Goal: Task Accomplishment & Management: Manage account settings

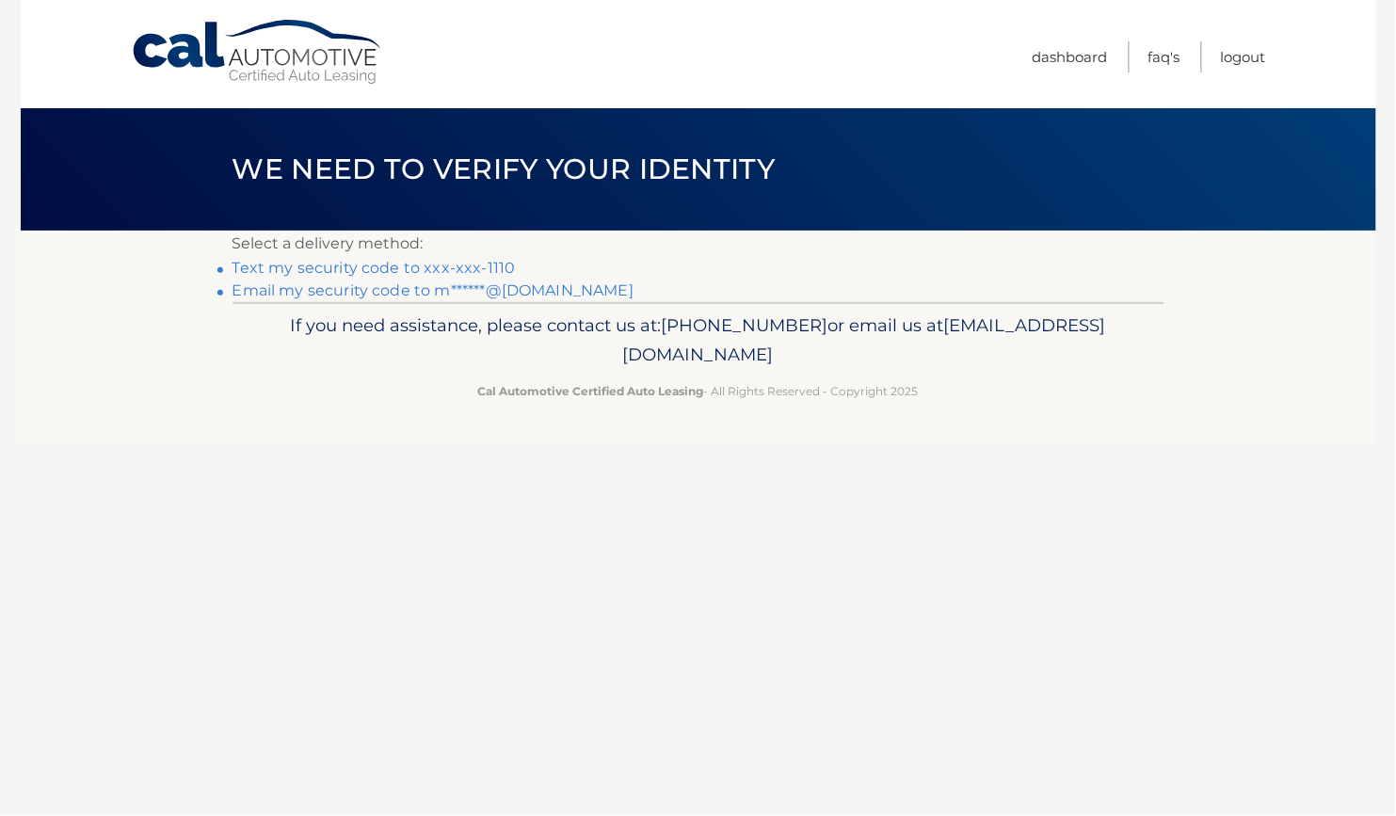
click at [473, 268] on link "Text my security code to xxx-xxx-1110" at bounding box center [373, 268] width 283 height 18
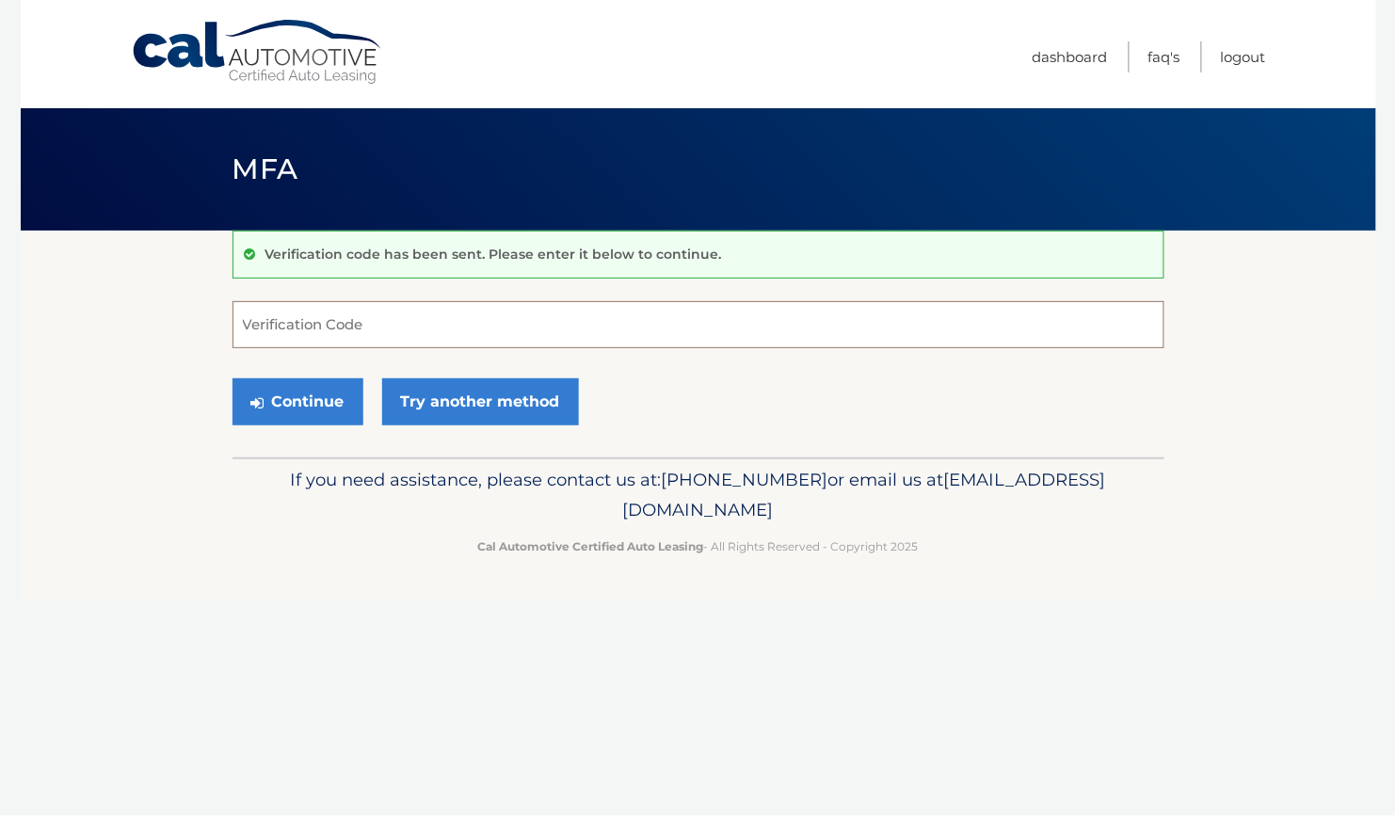
click at [464, 323] on input "Verification Code" at bounding box center [698, 324] width 932 height 47
type input "420012"
click at [318, 420] on button "Continue" at bounding box center [297, 401] width 131 height 47
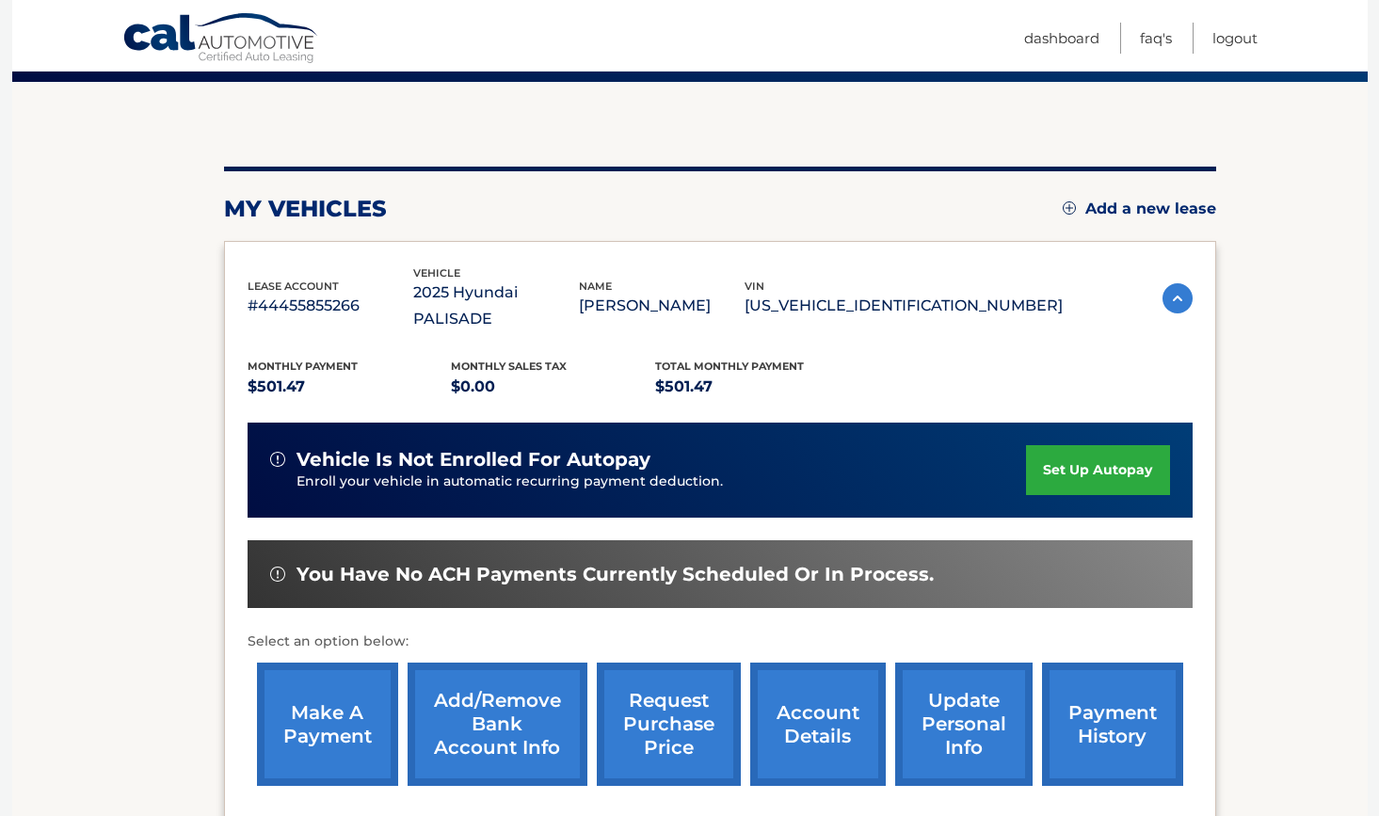
scroll to position [266, 0]
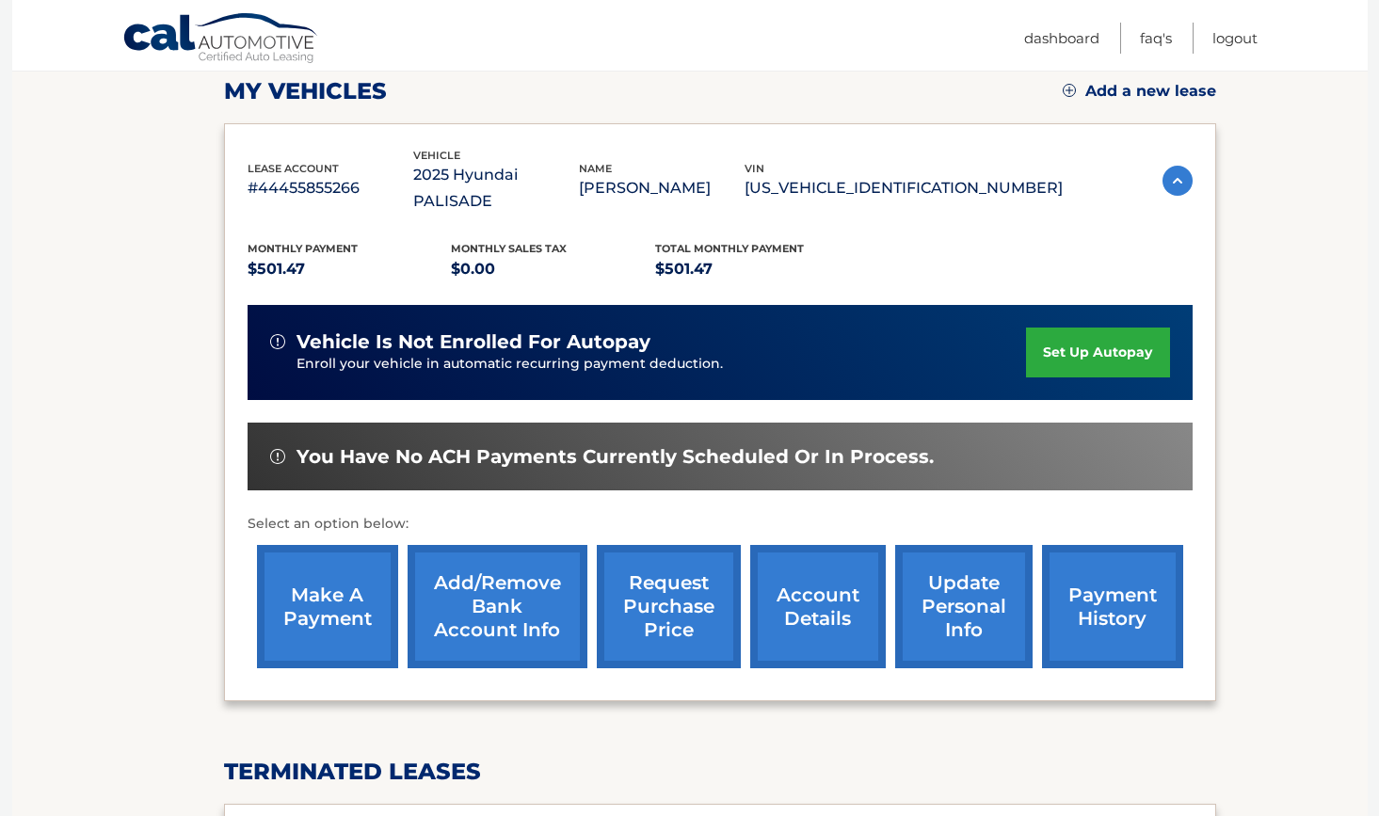
click at [330, 594] on link "make a payment" at bounding box center [327, 606] width 141 height 123
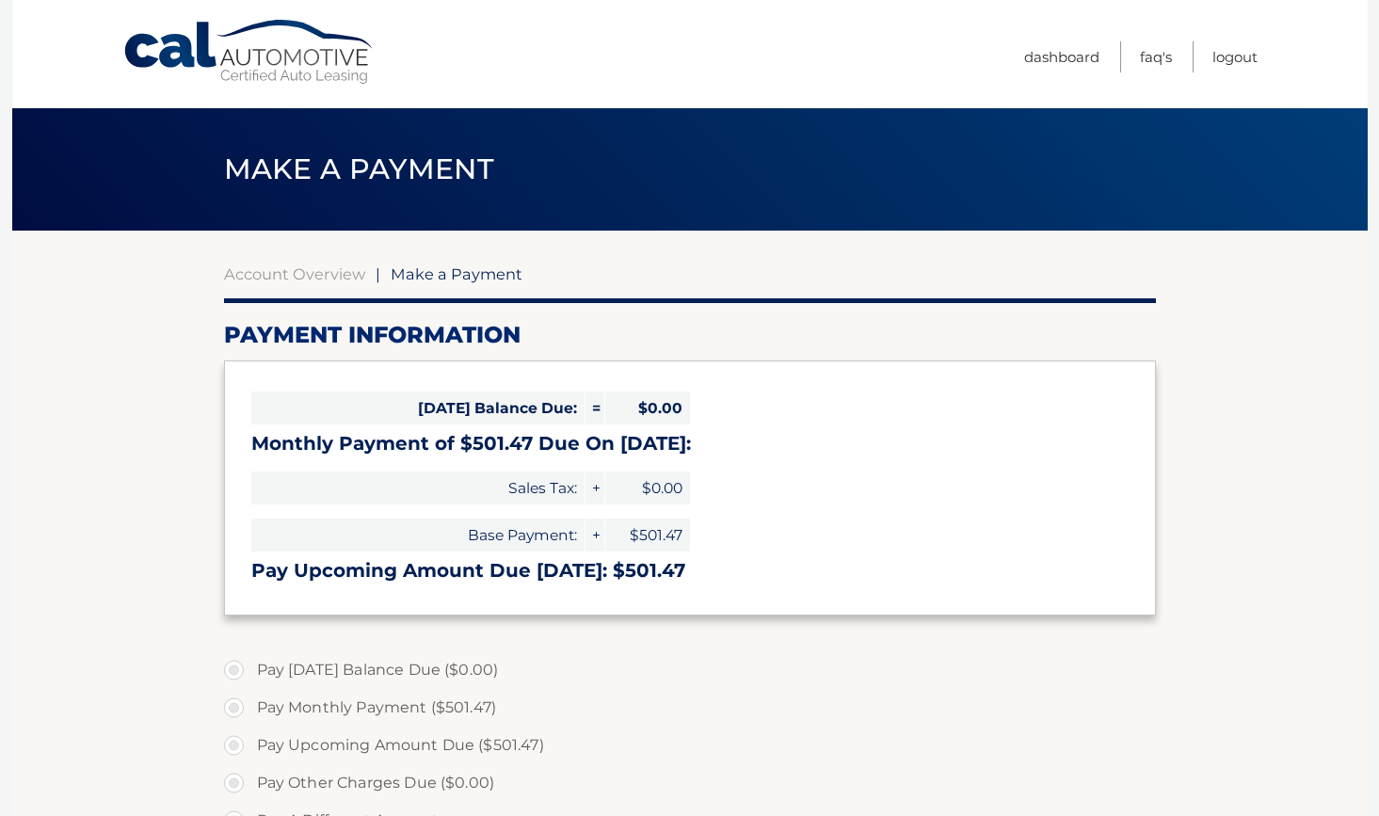
select select "NThhZmJkYWUtZDMzMy00Y2ExLWI4NDEtNzVjZjI1N2Y4MjUz"
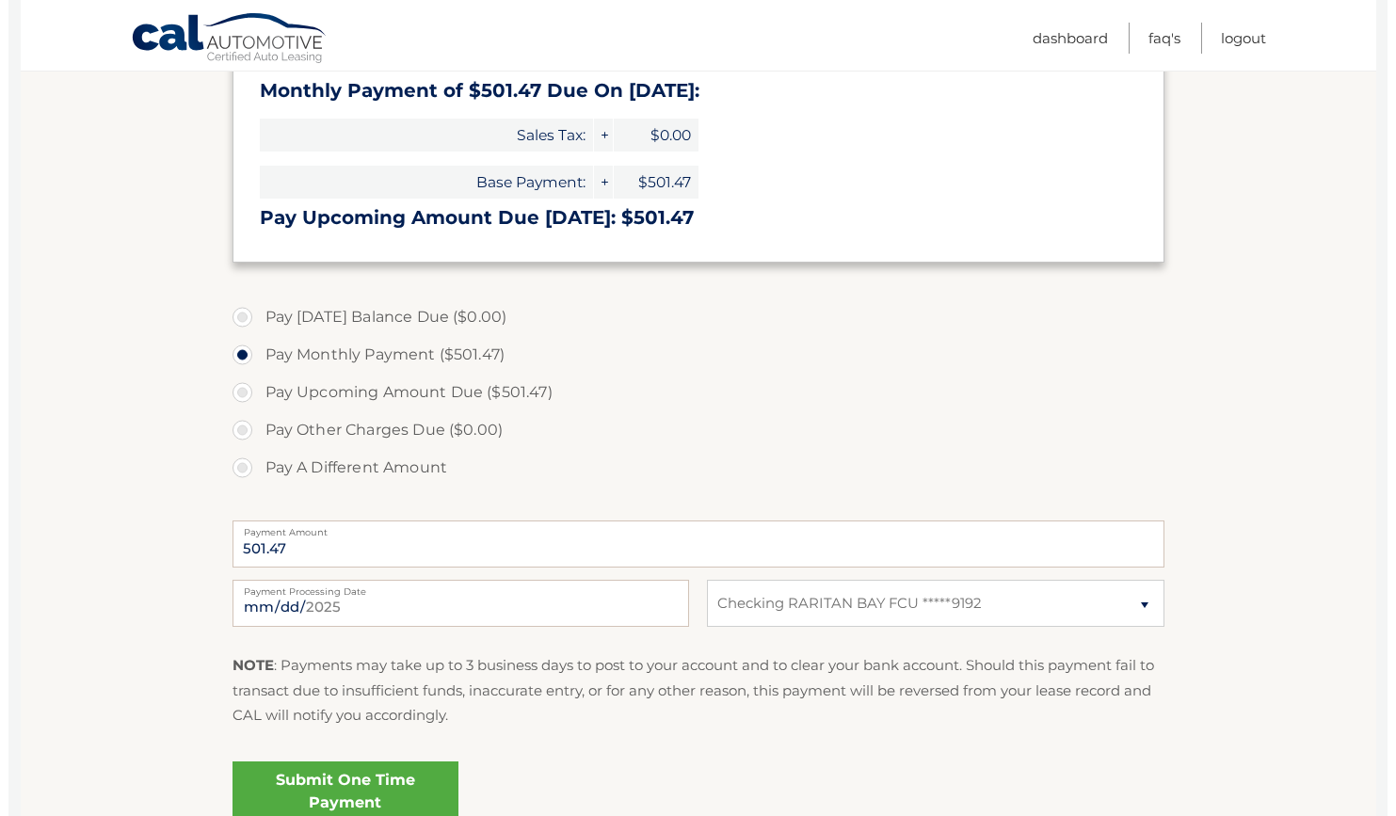
scroll to position [528, 0]
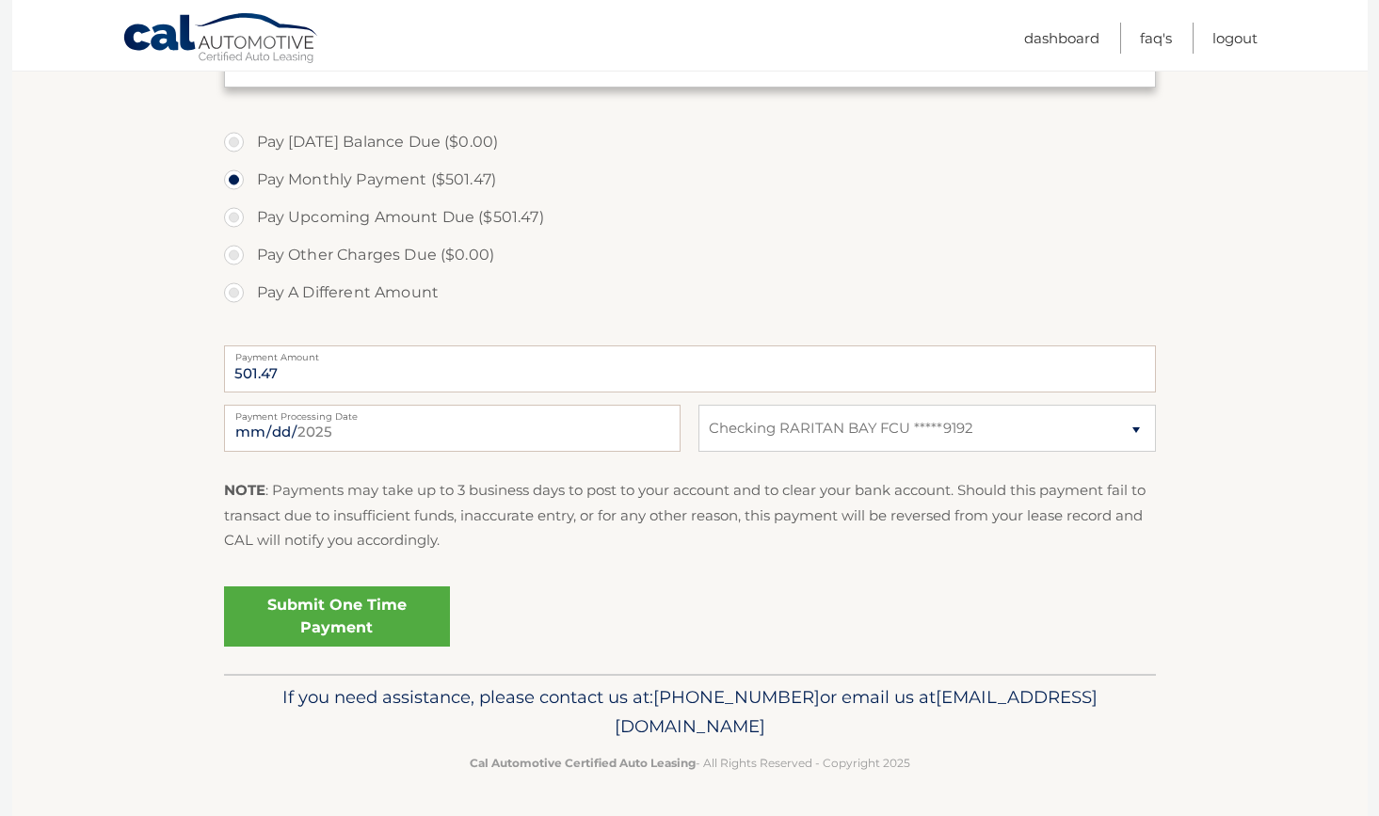
click at [325, 614] on link "Submit One Time Payment" at bounding box center [337, 616] width 226 height 60
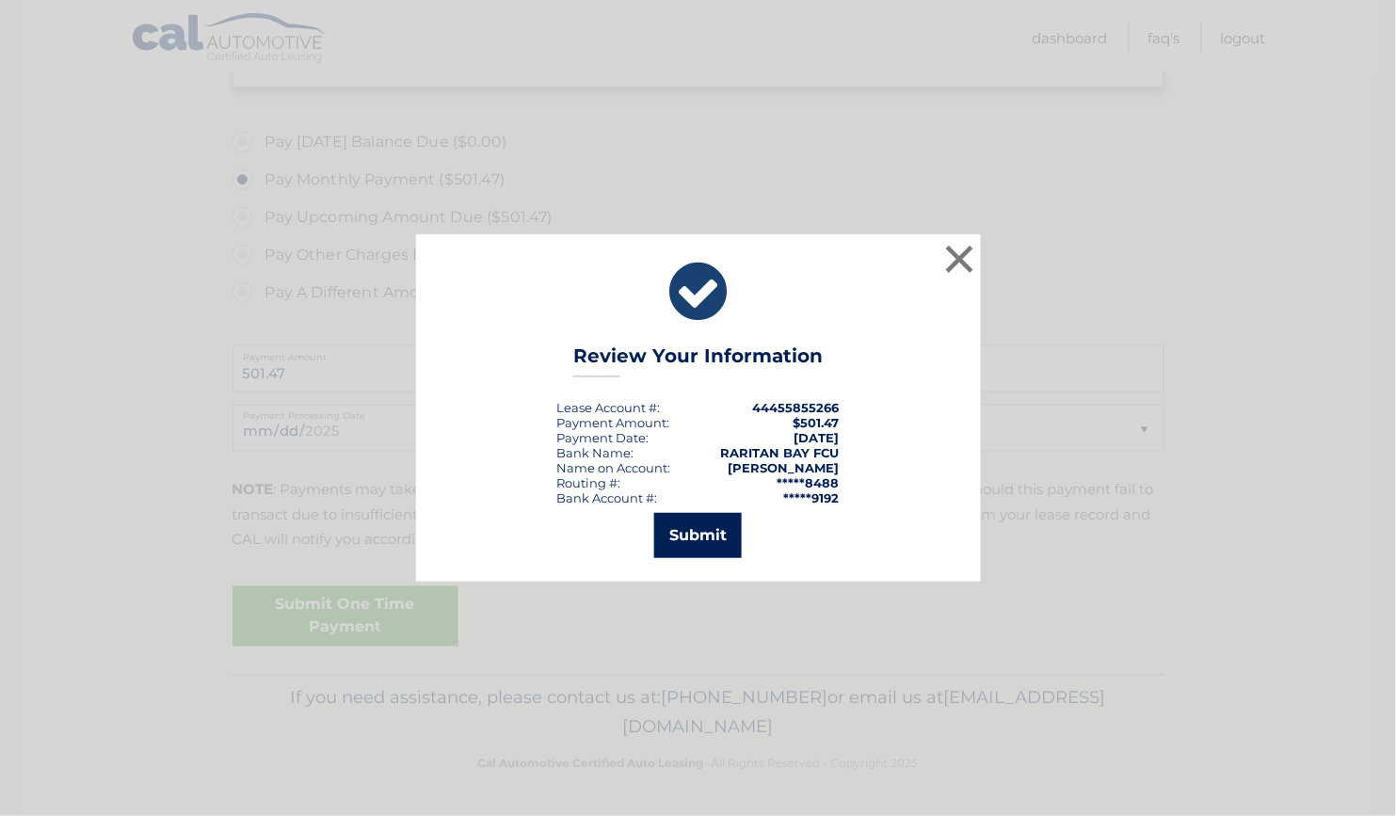
click at [708, 546] on button "Submit" at bounding box center [698, 535] width 88 height 45
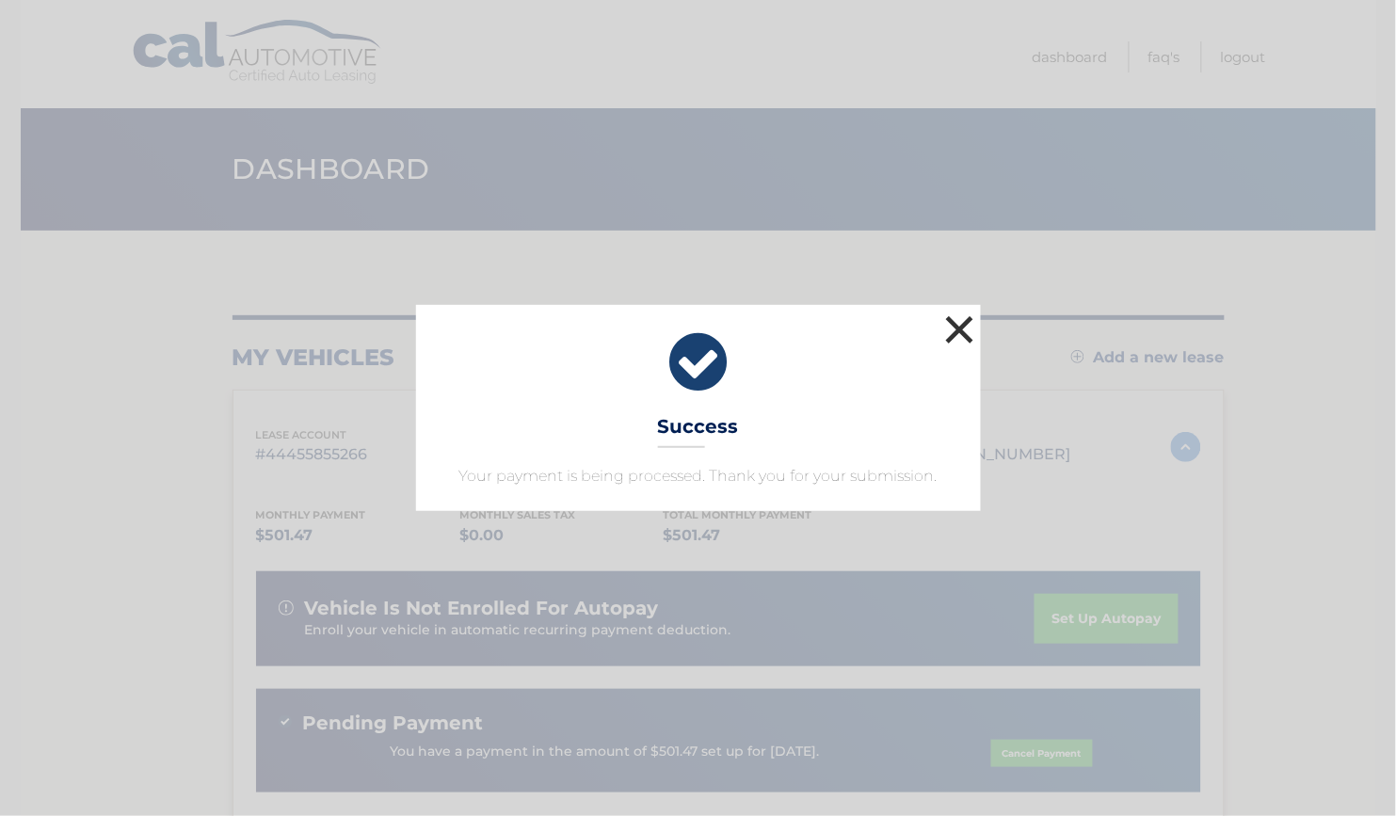
click at [960, 334] on button "×" at bounding box center [960, 330] width 38 height 38
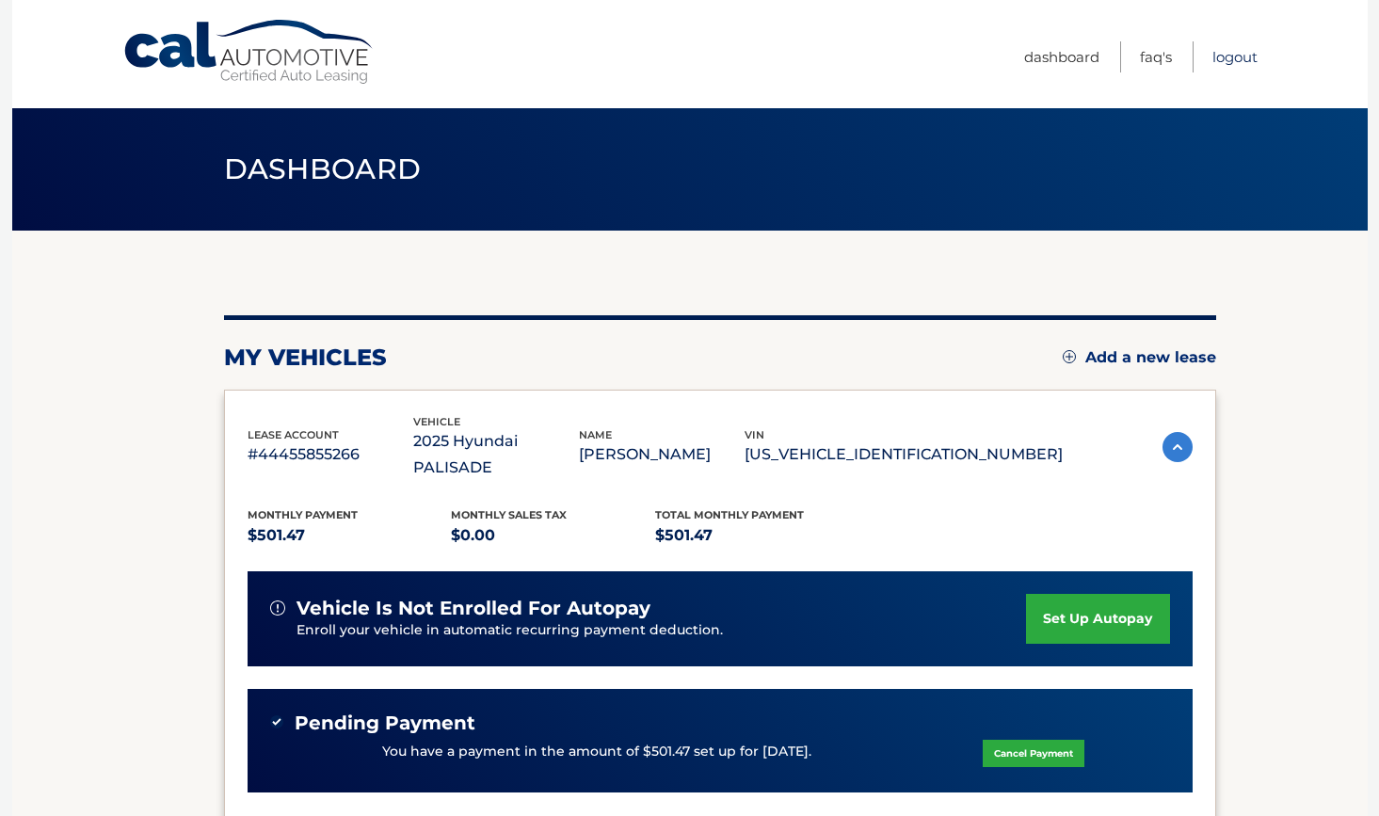
click at [1236, 58] on link "Logout" at bounding box center [1234, 56] width 45 height 31
